Goal: Information Seeking & Learning: Learn about a topic

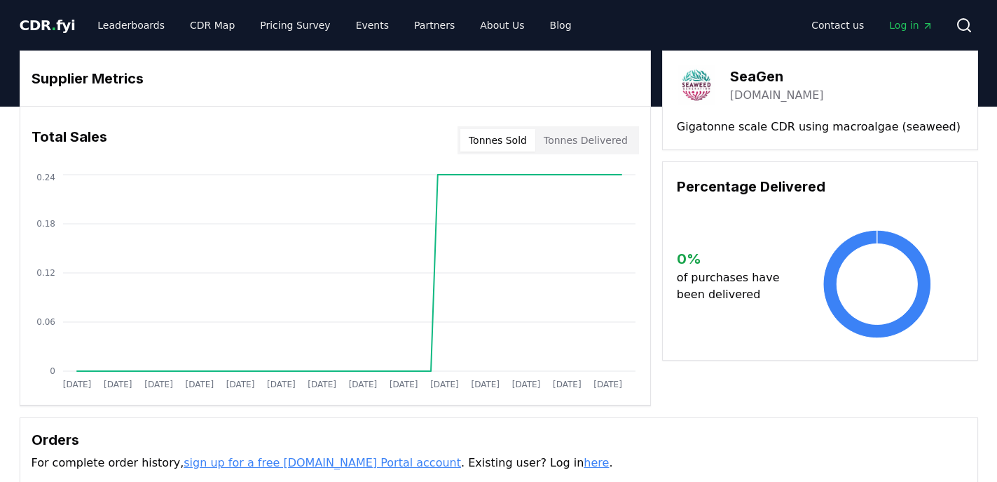
click at [801, 103] on div "SeaGen seaweedgeneration.com Gigatonne scale CDR using macroalgae (seaweed)" at bounding box center [820, 100] width 316 height 100
click at [801, 100] on link "seaweedgeneration.com" at bounding box center [777, 95] width 94 height 17
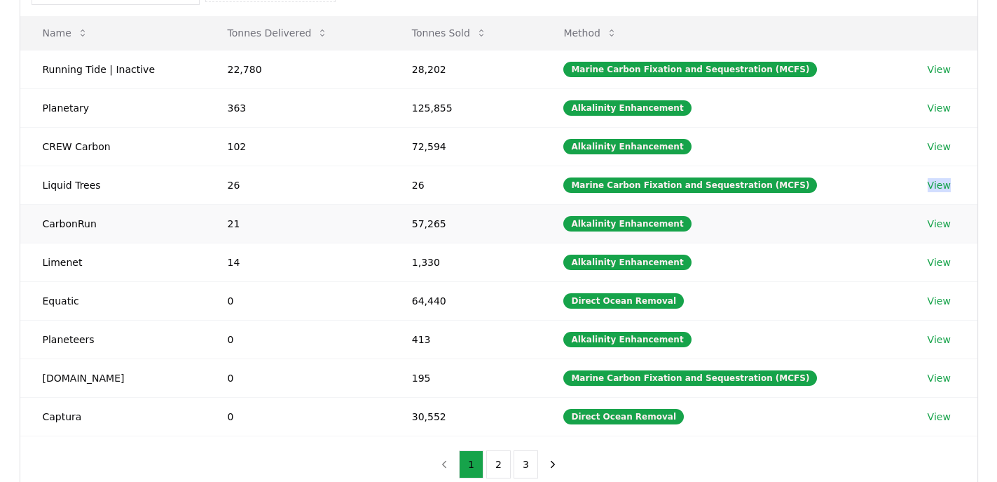
scroll to position [183, 0]
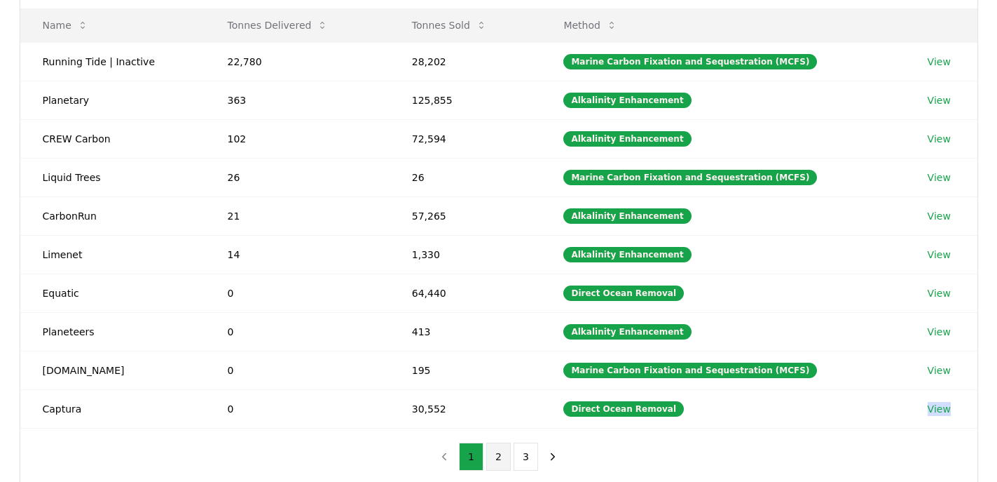
click at [495, 461] on button "2" at bounding box center [498, 456] width 25 height 28
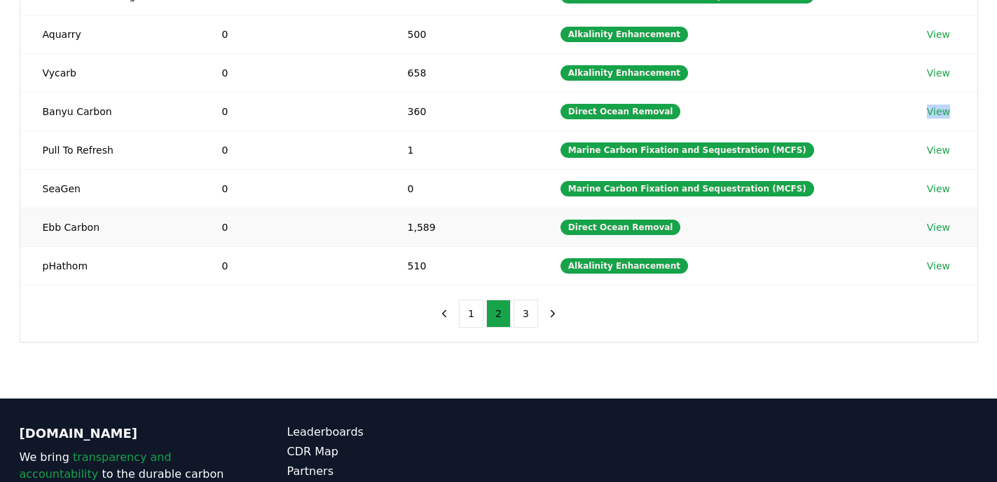
scroll to position [356, 0]
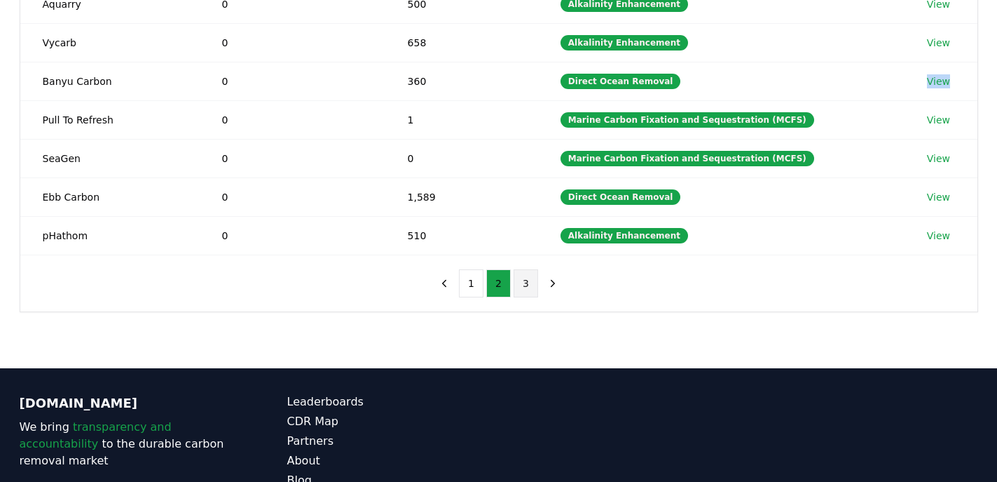
click at [515, 287] on button "3" at bounding box center [526, 283] width 25 height 28
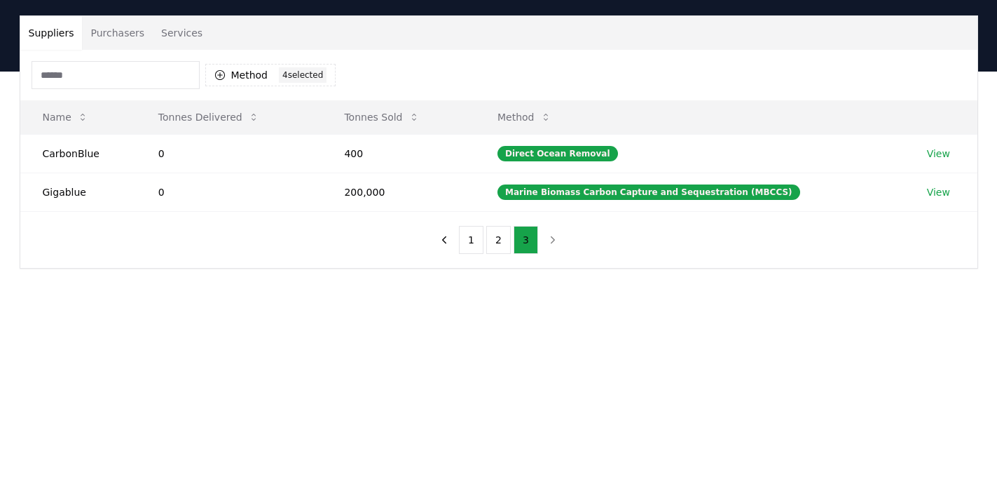
scroll to position [83, 0]
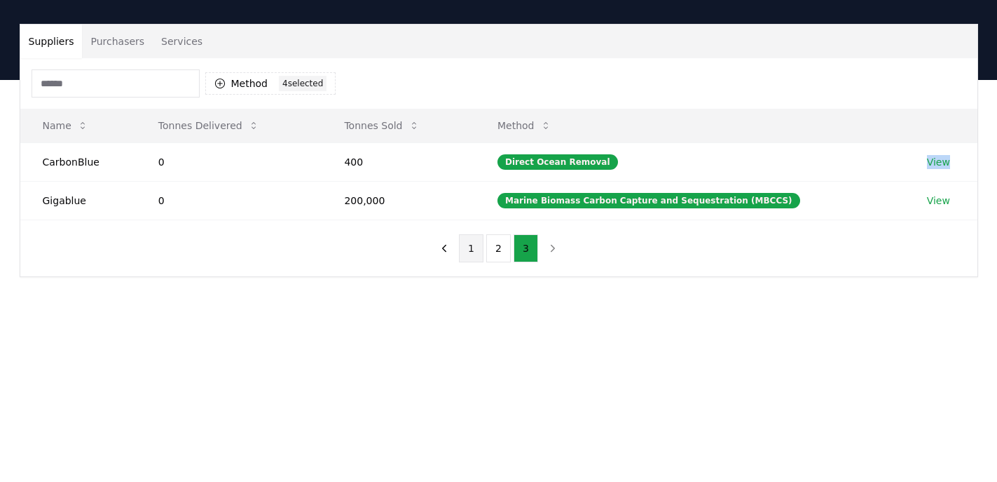
click at [470, 257] on button "1" at bounding box center [471, 248] width 25 height 28
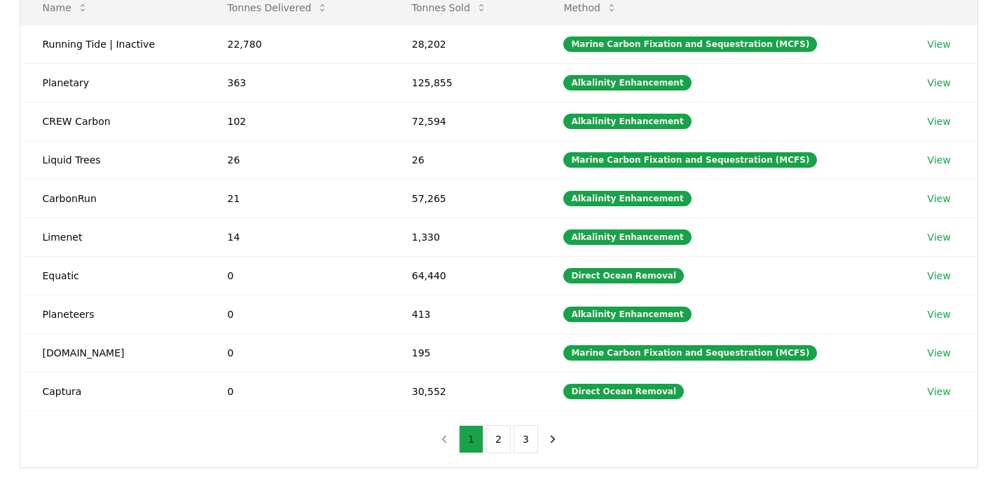
scroll to position [209, 0]
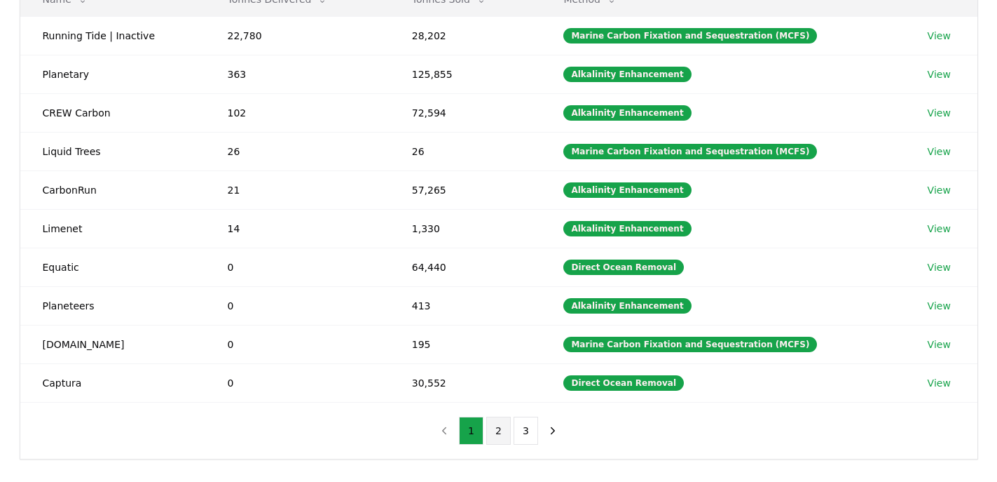
click at [500, 430] on button "2" at bounding box center [498, 430] width 25 height 28
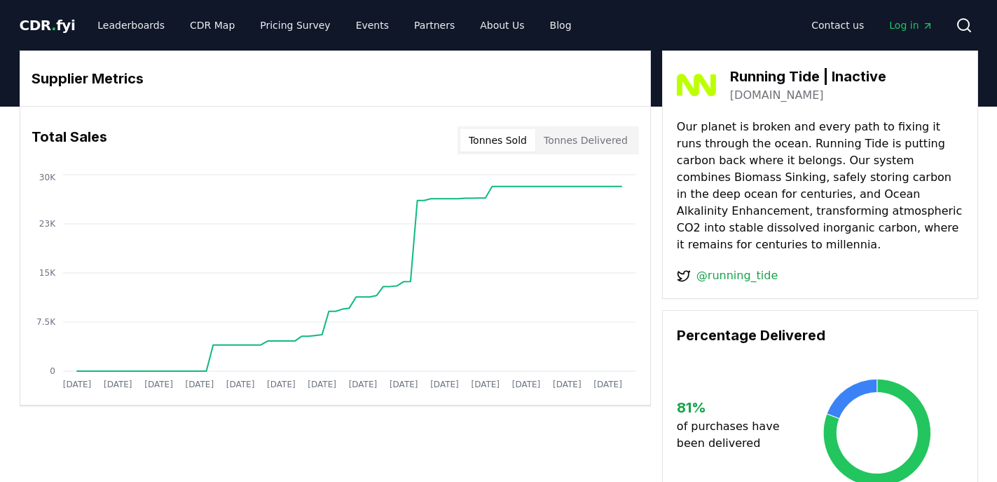
click at [768, 92] on link "[DOMAIN_NAME]" at bounding box center [777, 95] width 94 height 17
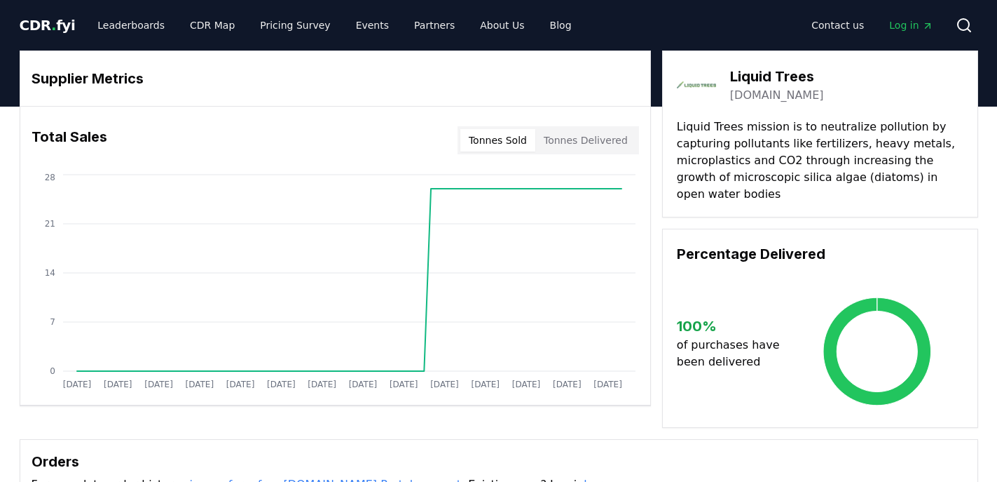
click at [741, 93] on link "[DOMAIN_NAME]" at bounding box center [777, 95] width 94 height 17
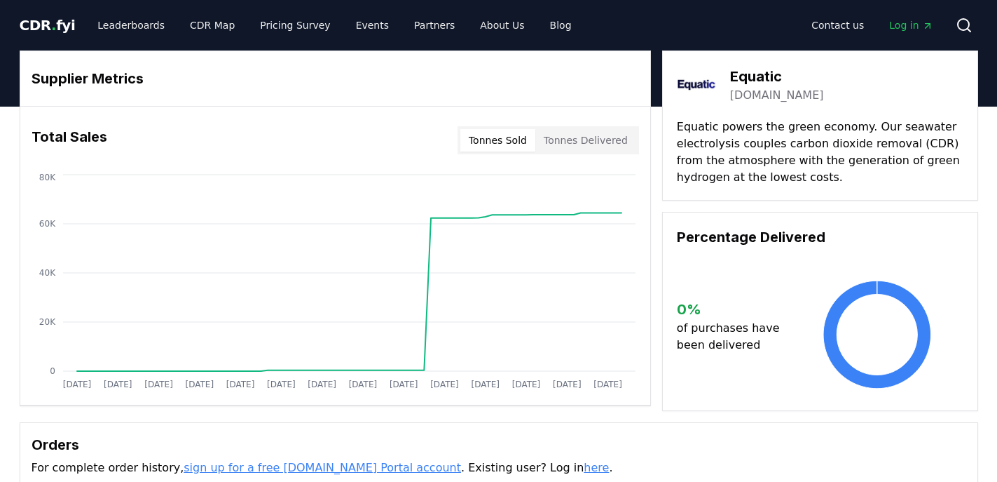
click at [758, 91] on link "equatic.tech" at bounding box center [777, 95] width 94 height 17
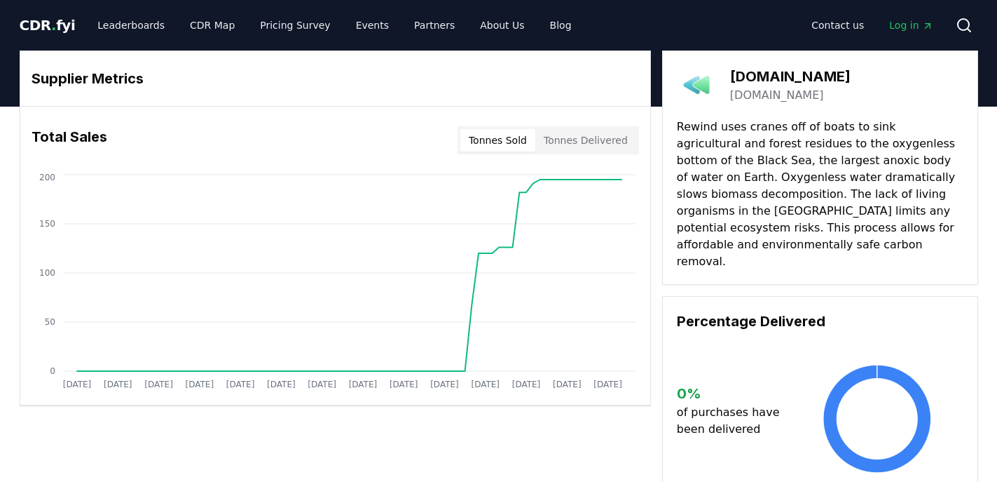
click at [747, 100] on link "rewind.earth" at bounding box center [777, 95] width 94 height 17
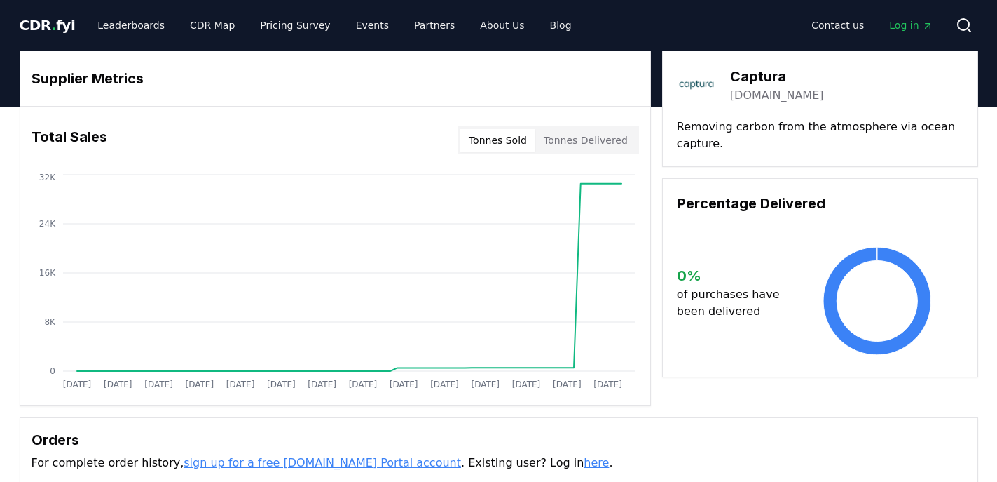
click at [763, 98] on link "[DOMAIN_NAME]" at bounding box center [777, 95] width 94 height 17
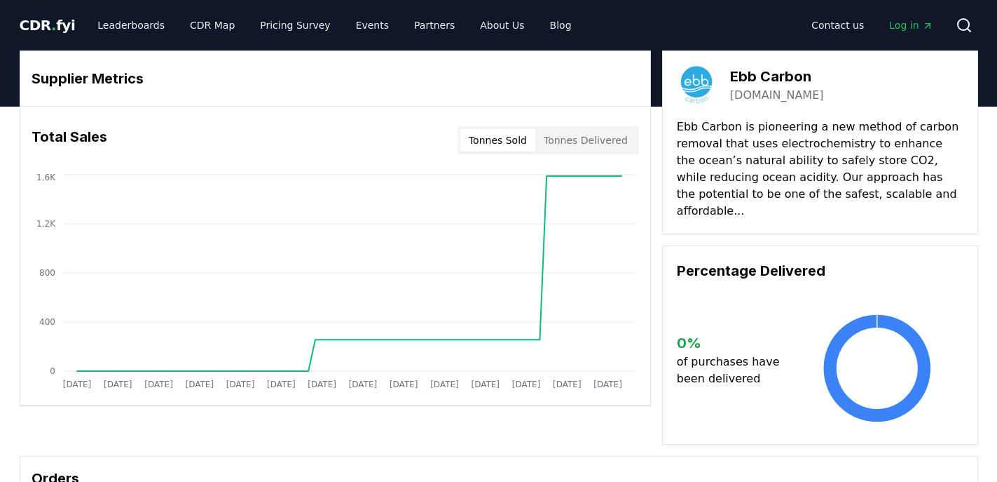
click at [737, 95] on link "ebbcarbon.com" at bounding box center [777, 95] width 94 height 17
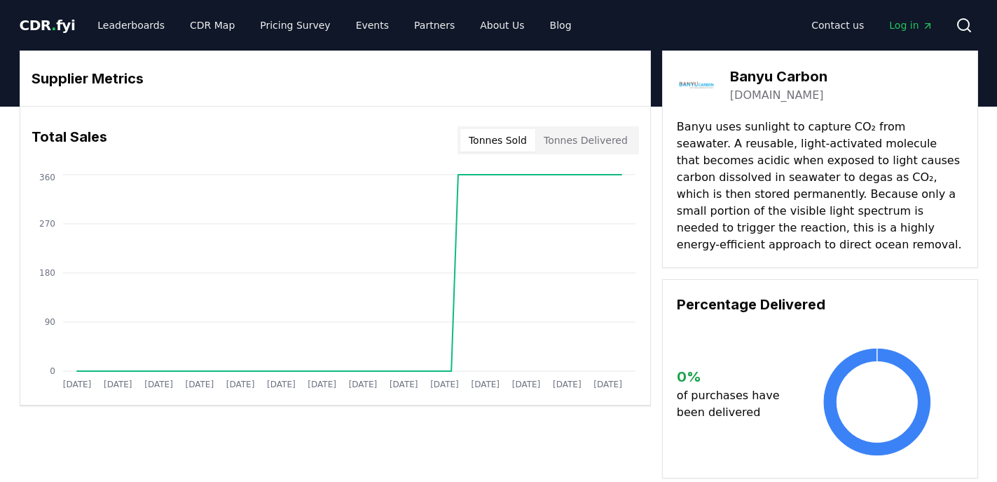
click at [778, 91] on link "[DOMAIN_NAME]" at bounding box center [777, 95] width 94 height 17
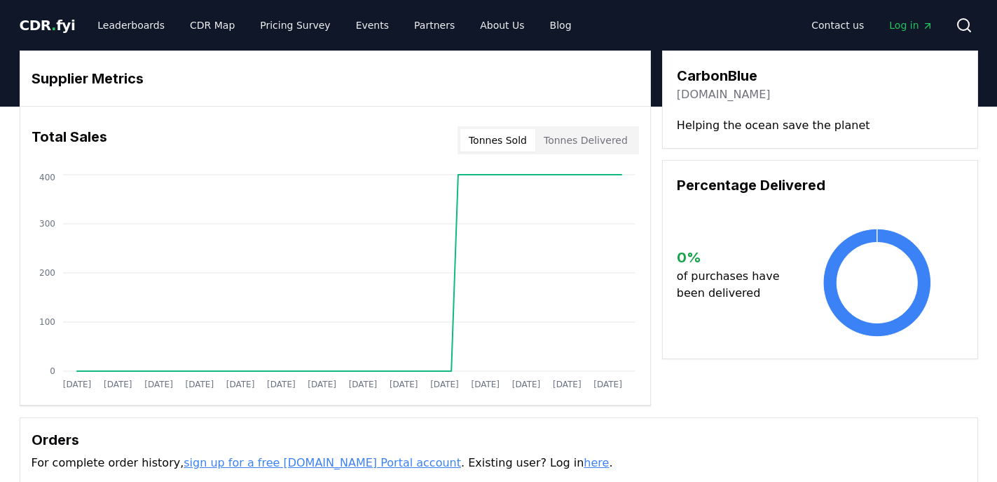
click at [739, 93] on link "[DOMAIN_NAME]" at bounding box center [724, 94] width 94 height 17
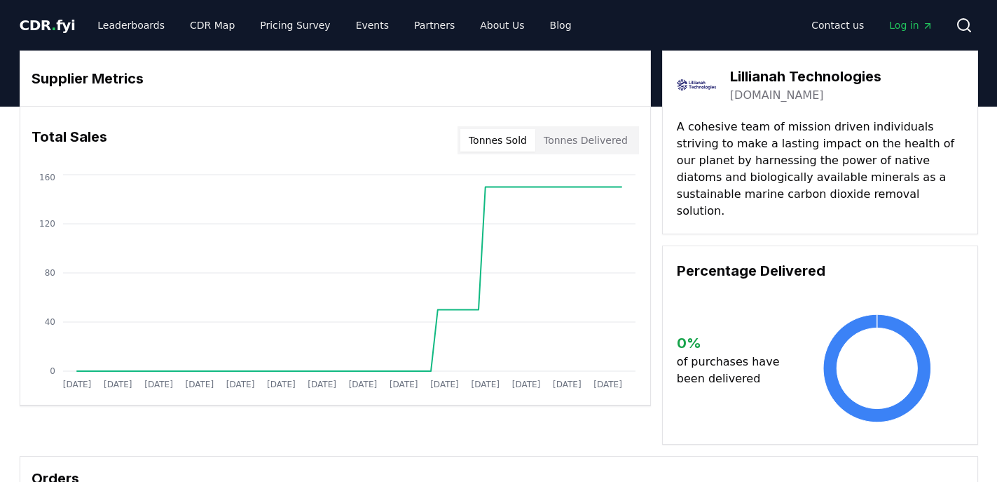
click at [778, 97] on link "[DOMAIN_NAME]" at bounding box center [777, 95] width 94 height 17
